Goal: Obtain resource: Download file/media

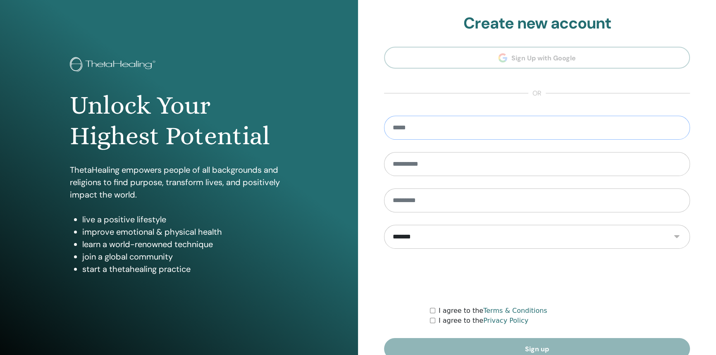
click at [476, 118] on input "email" at bounding box center [537, 128] width 306 height 24
type input "**********"
click at [470, 173] on input "text" at bounding box center [537, 164] width 306 height 24
click at [554, 59] on section "**********" at bounding box center [537, 186] width 306 height 345
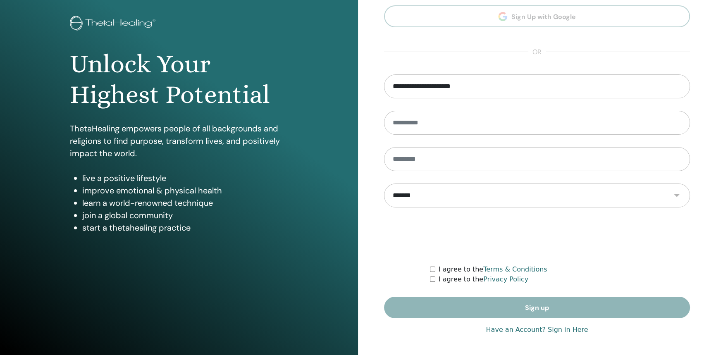
click at [562, 326] on link "Have an Account? Sign in Here" at bounding box center [536, 330] width 102 height 10
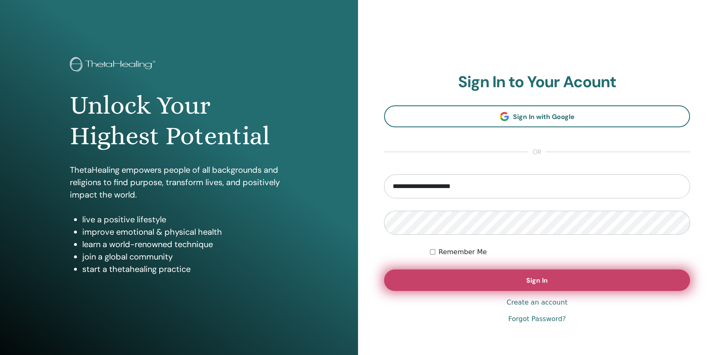
click at [530, 289] on button "Sign In" at bounding box center [537, 279] width 306 height 21
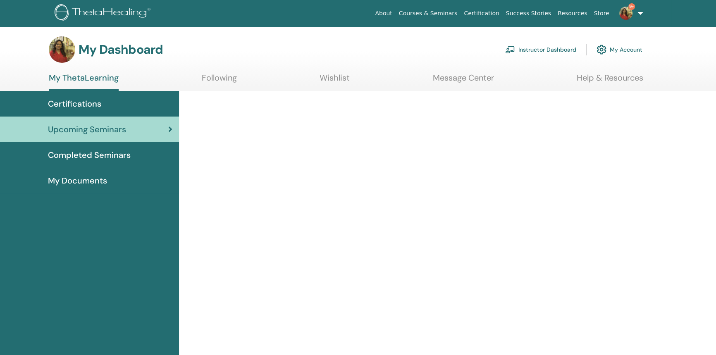
click at [92, 173] on link "My Documents" at bounding box center [89, 181] width 179 height 26
click at [94, 181] on span "My Documents" at bounding box center [77, 180] width 59 height 12
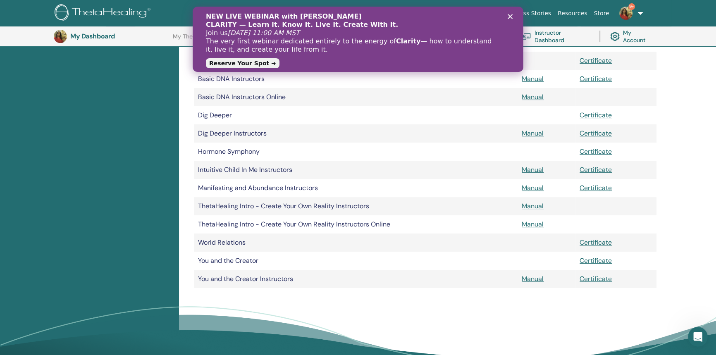
scroll to position [205, 0]
drag, startPoint x: 721, startPoint y: 42, endPoint x: 718, endPoint y: 129, distance: 87.2
click at [587, 281] on link "Certificate" at bounding box center [595, 279] width 32 height 9
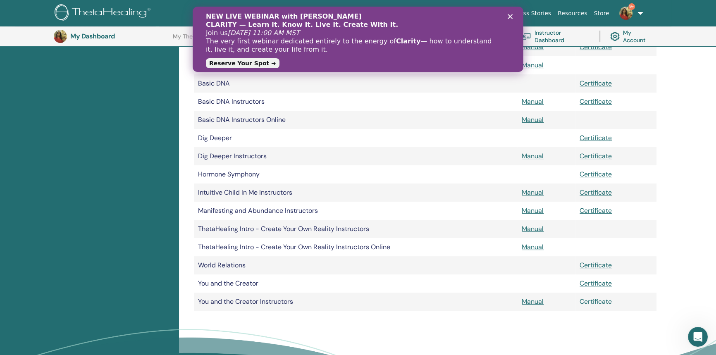
scroll to position [189, 0]
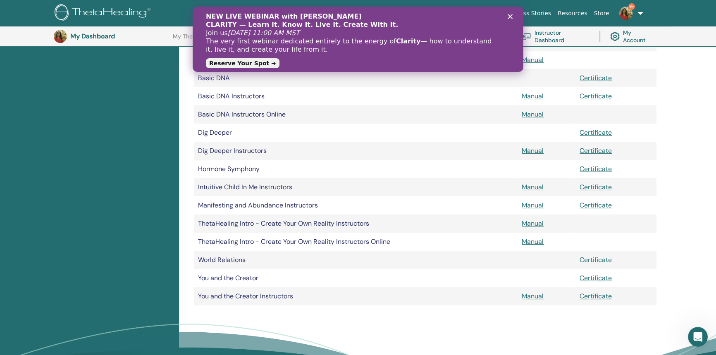
click at [595, 259] on link "Certificate" at bounding box center [595, 259] width 32 height 9
click at [513, 17] on div "Close" at bounding box center [511, 16] width 8 height 5
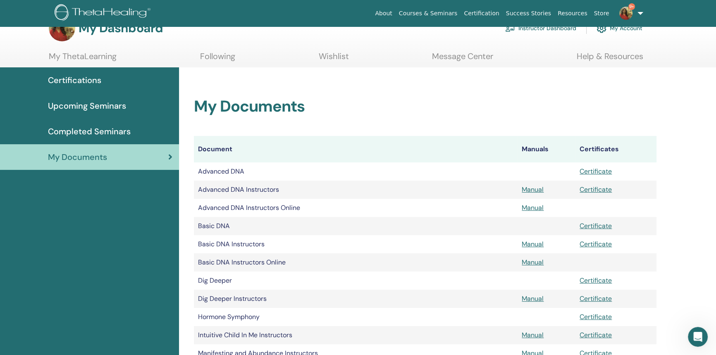
scroll to position [7, 0]
